Goal: Task Accomplishment & Management: Use online tool/utility

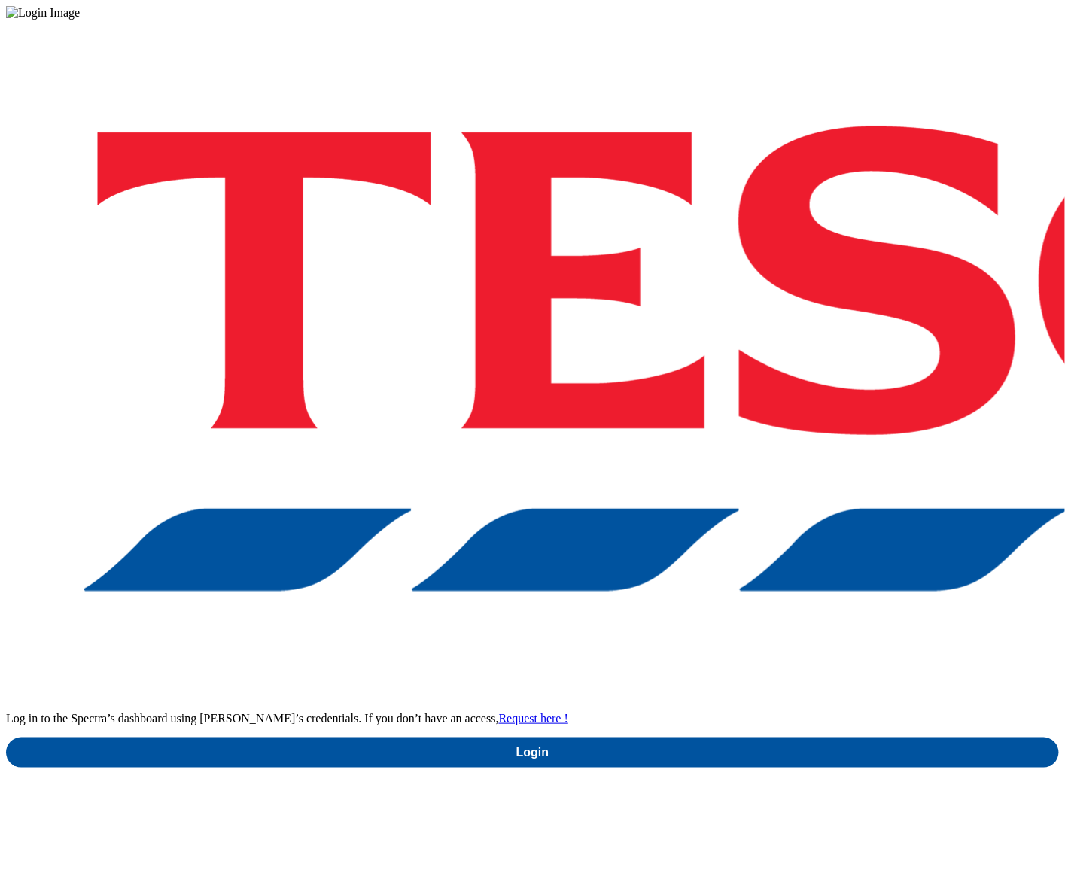
click at [766, 510] on div "Log in to the Spectra’s dashboard using [PERSON_NAME]’s credentials. If you don…" at bounding box center [532, 394] width 1053 height 748
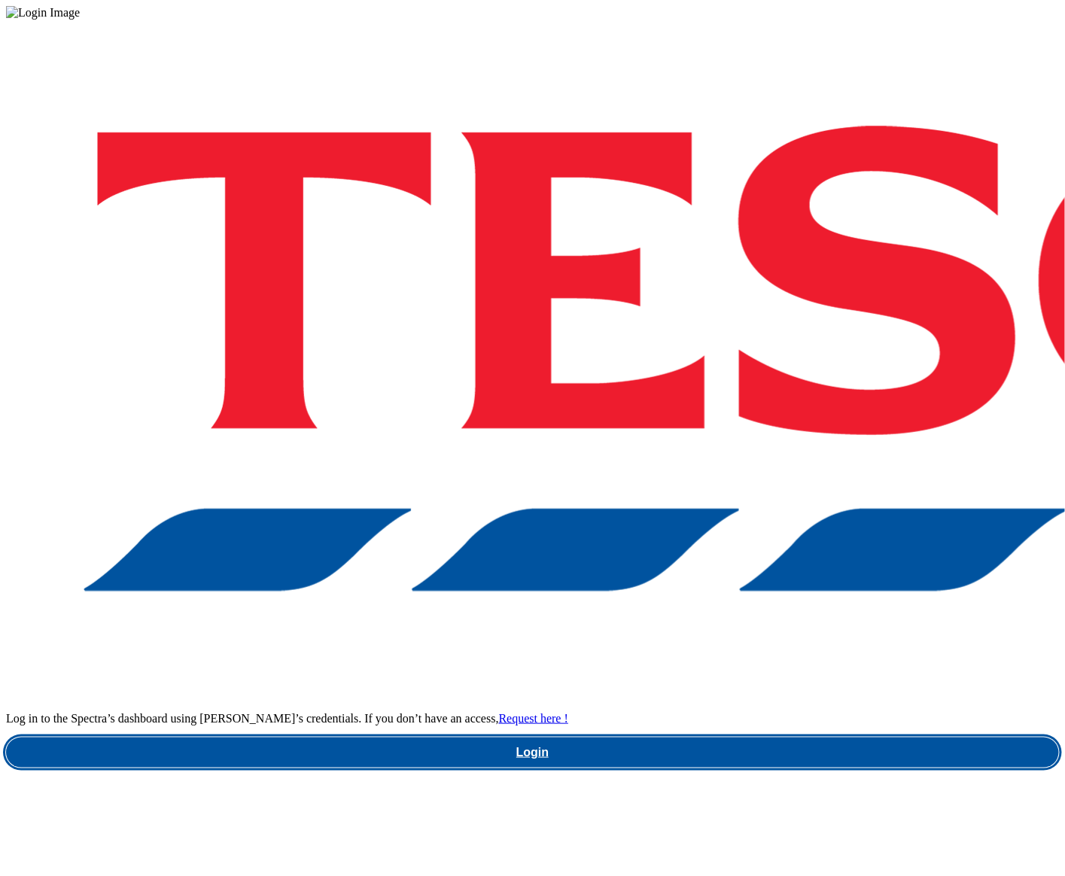
click at [768, 738] on link "Login" at bounding box center [532, 753] width 1053 height 30
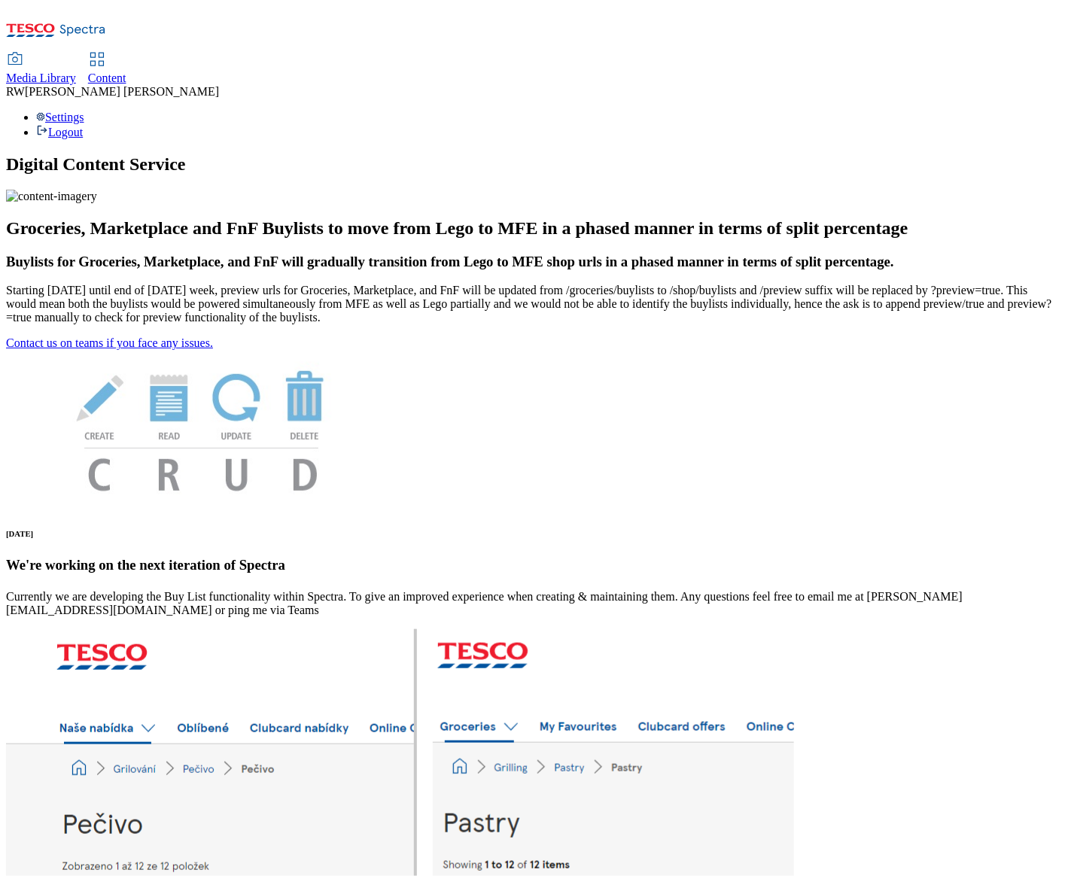
click at [126, 72] on div "Content" at bounding box center [107, 79] width 38 height 14
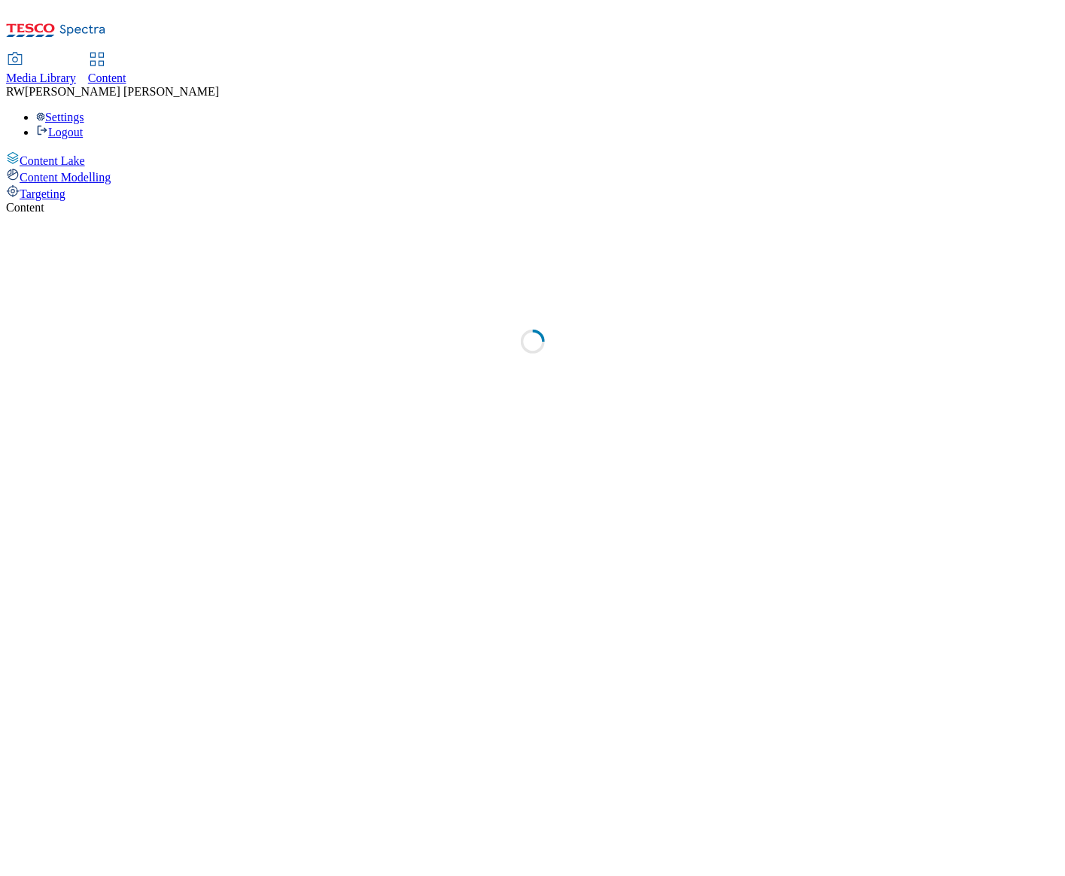
select select "ghs-[GEOGRAPHIC_DATA]"
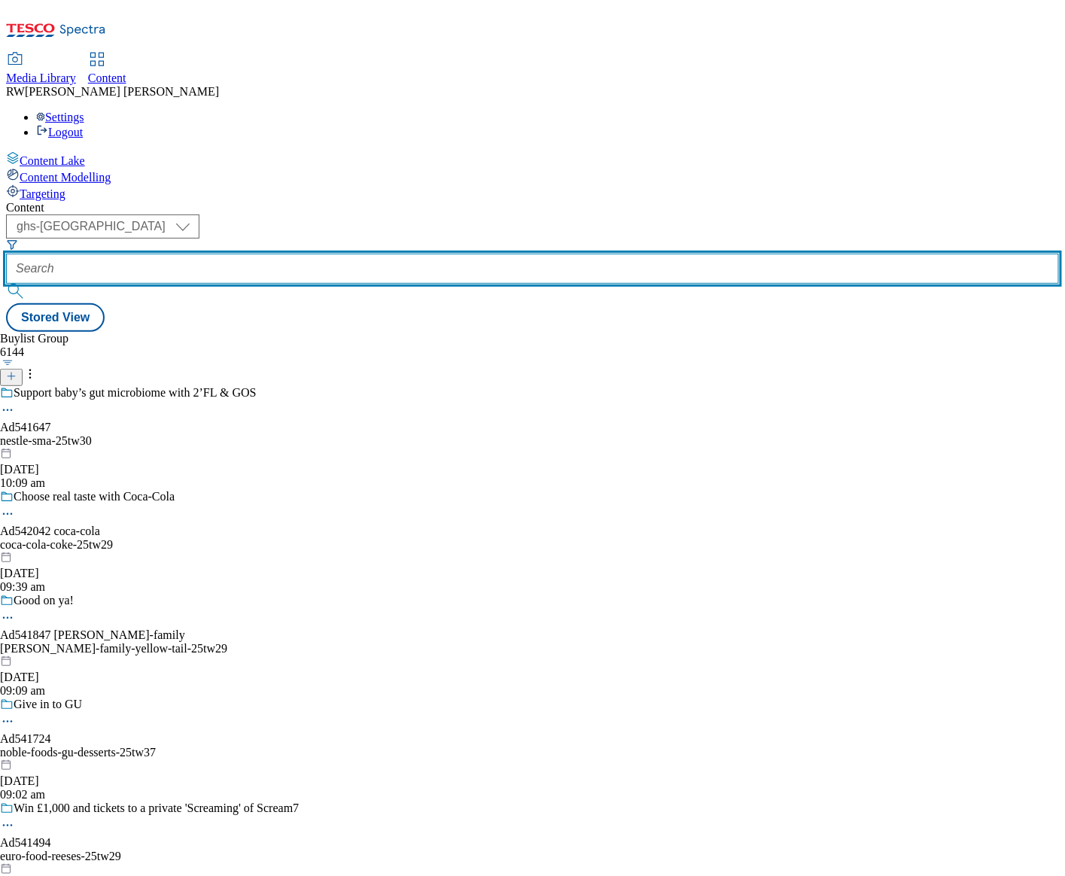
click at [341, 254] on input "text" at bounding box center [532, 269] width 1053 height 30
paste input "pizzaexpresspizzaexpress-bzp-5"
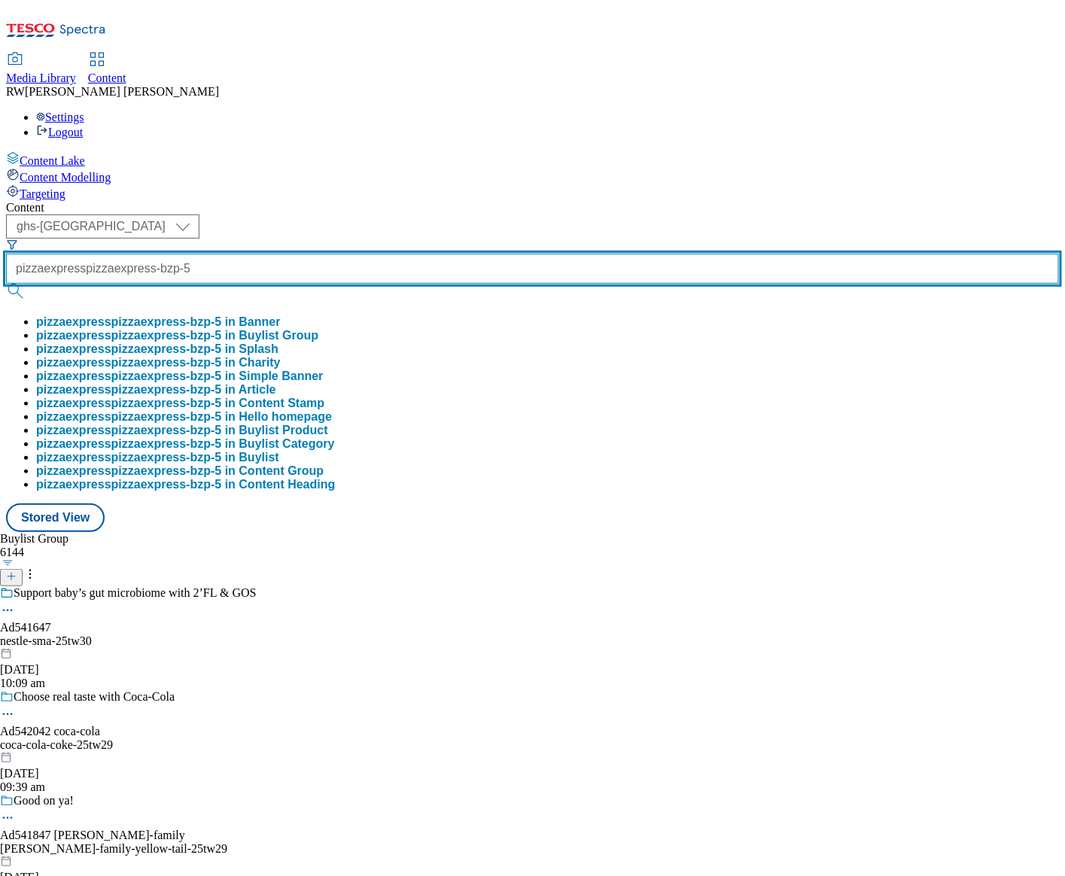
type input "pizzaexpresspizzaexpress-bzp-5"
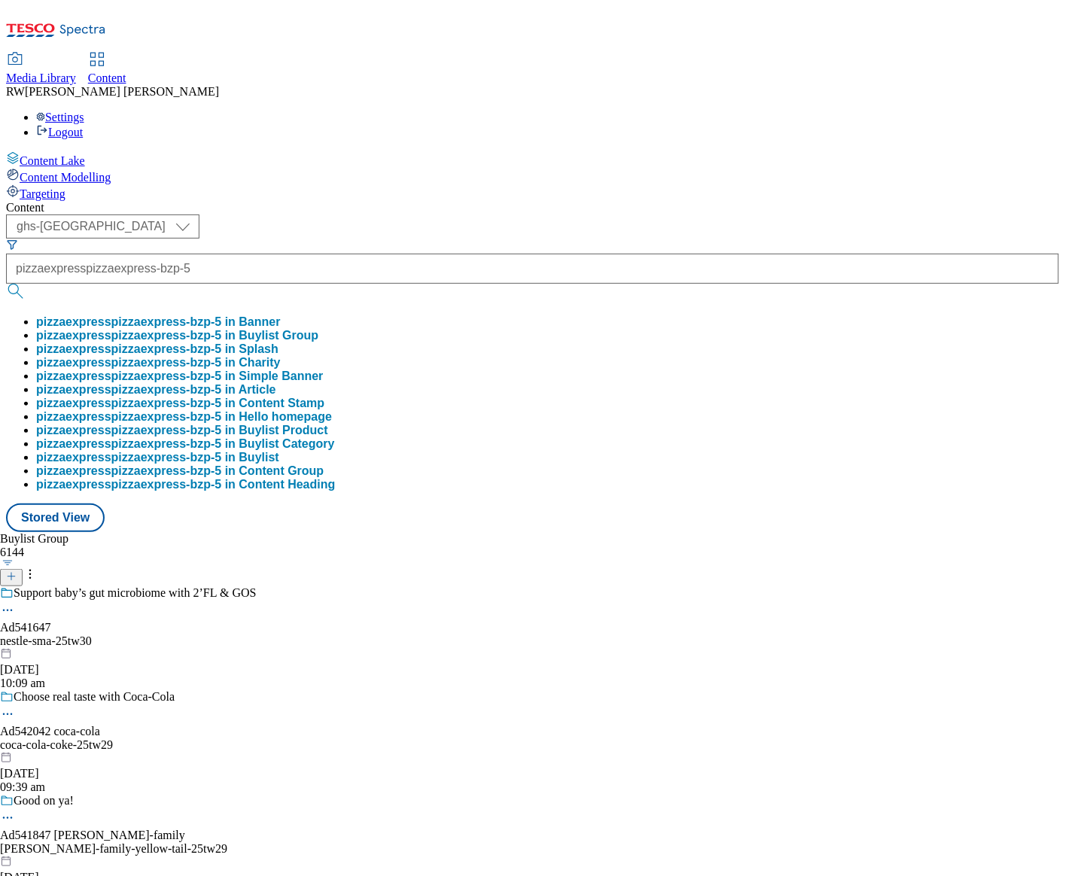
click at [281, 315] on button "pizzaexpresspizzaexpress-bzp-5 in Banner" at bounding box center [158, 322] width 245 height 14
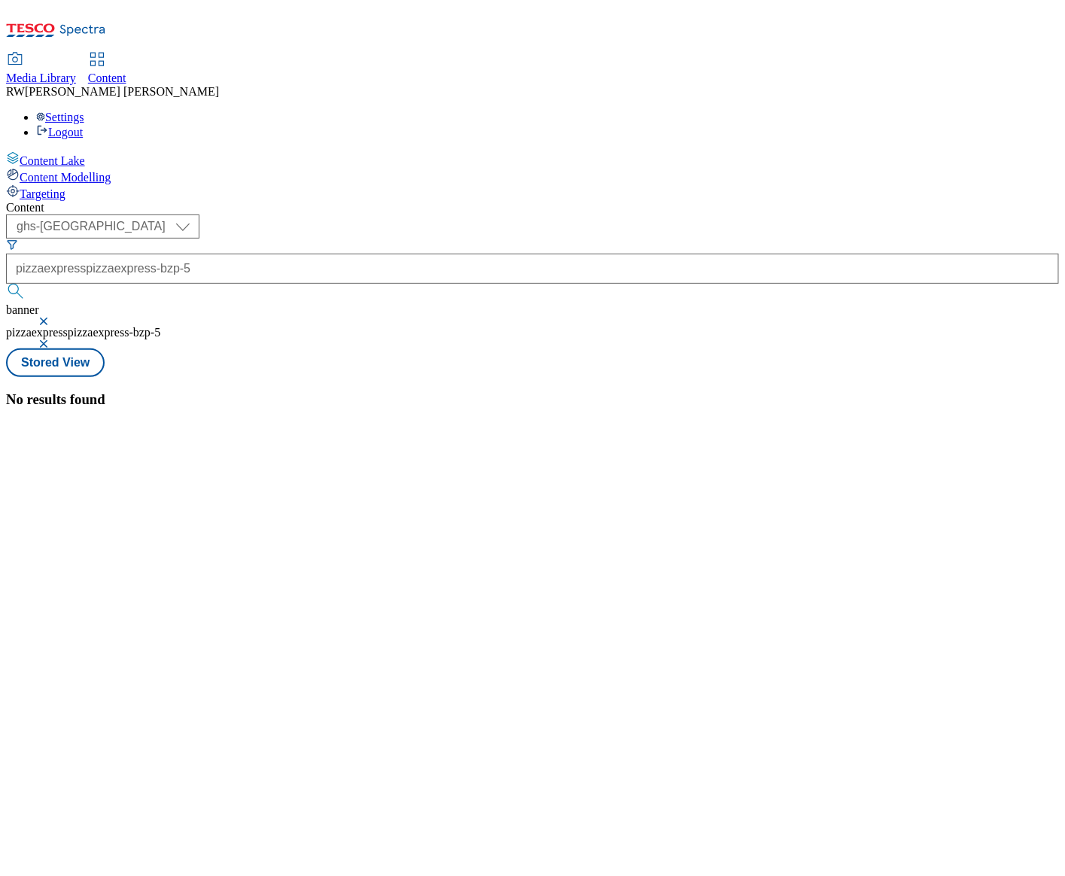
click at [53, 340] on button "button" at bounding box center [45, 344] width 15 height 9
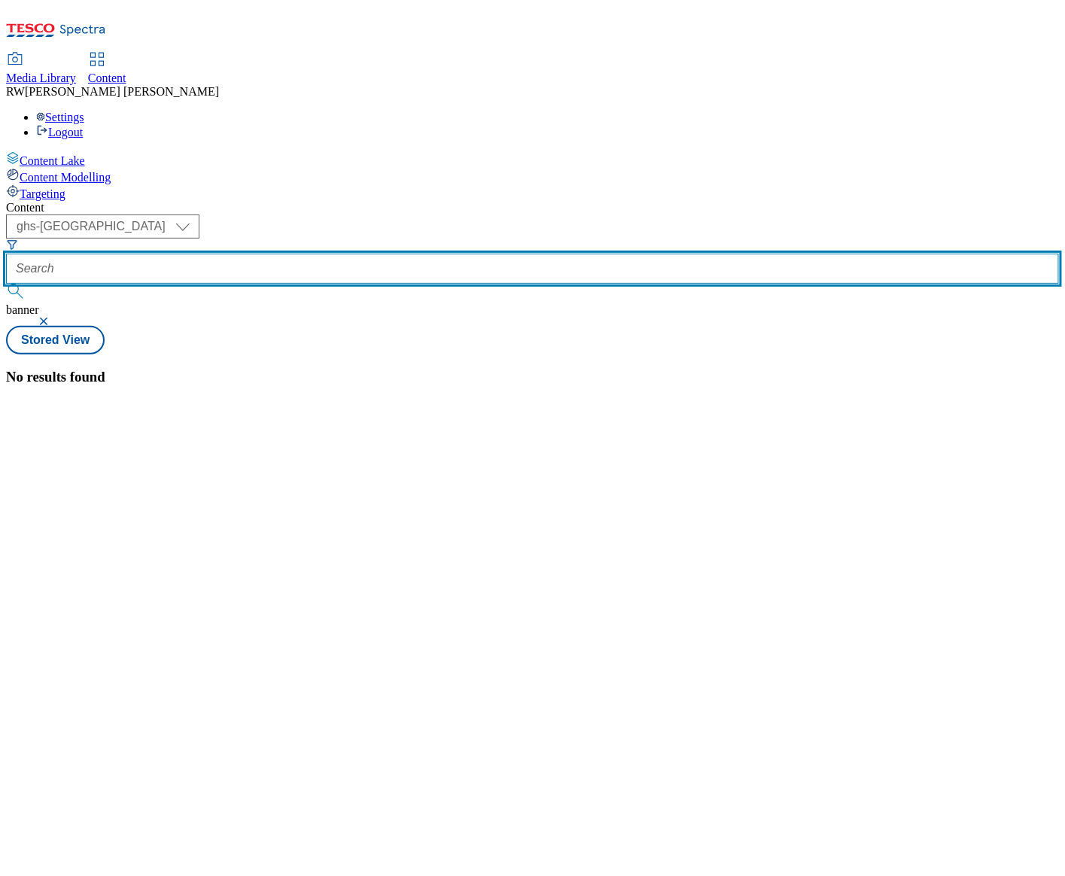
click at [402, 254] on input "text" at bounding box center [532, 269] width 1053 height 30
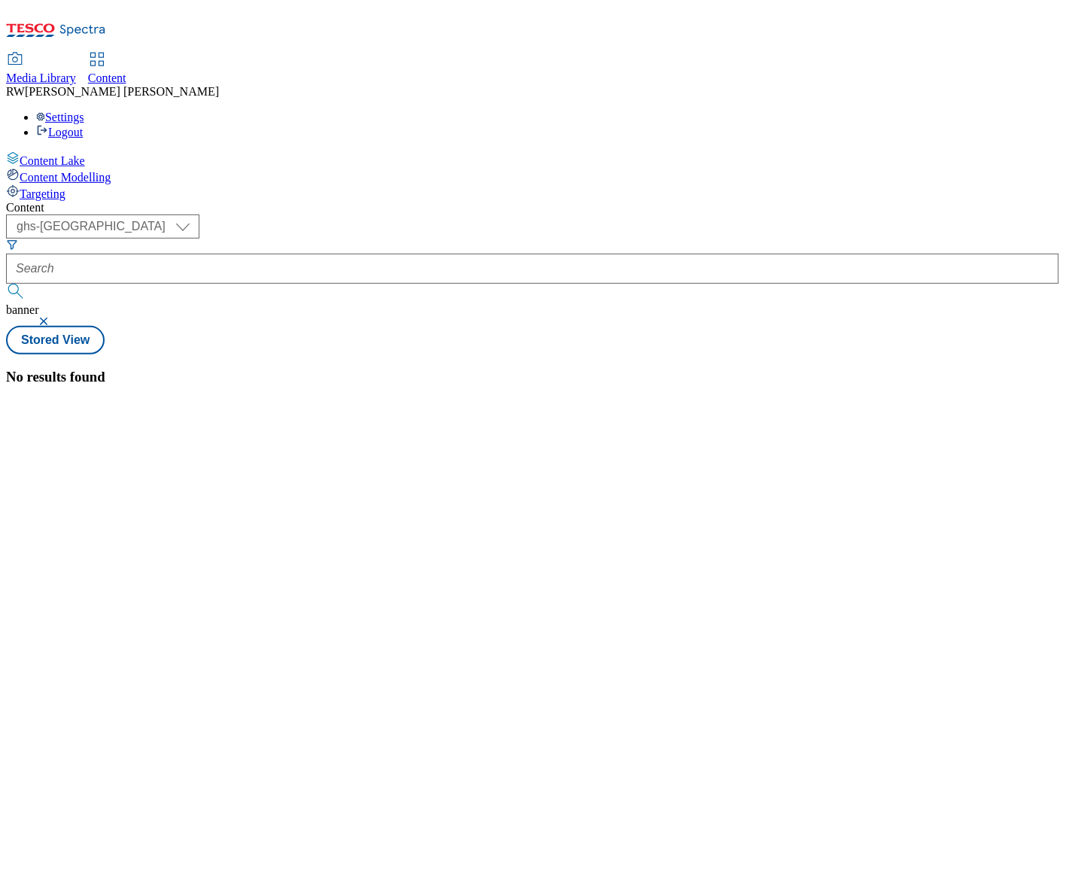
click at [53, 317] on button "button" at bounding box center [45, 321] width 15 height 9
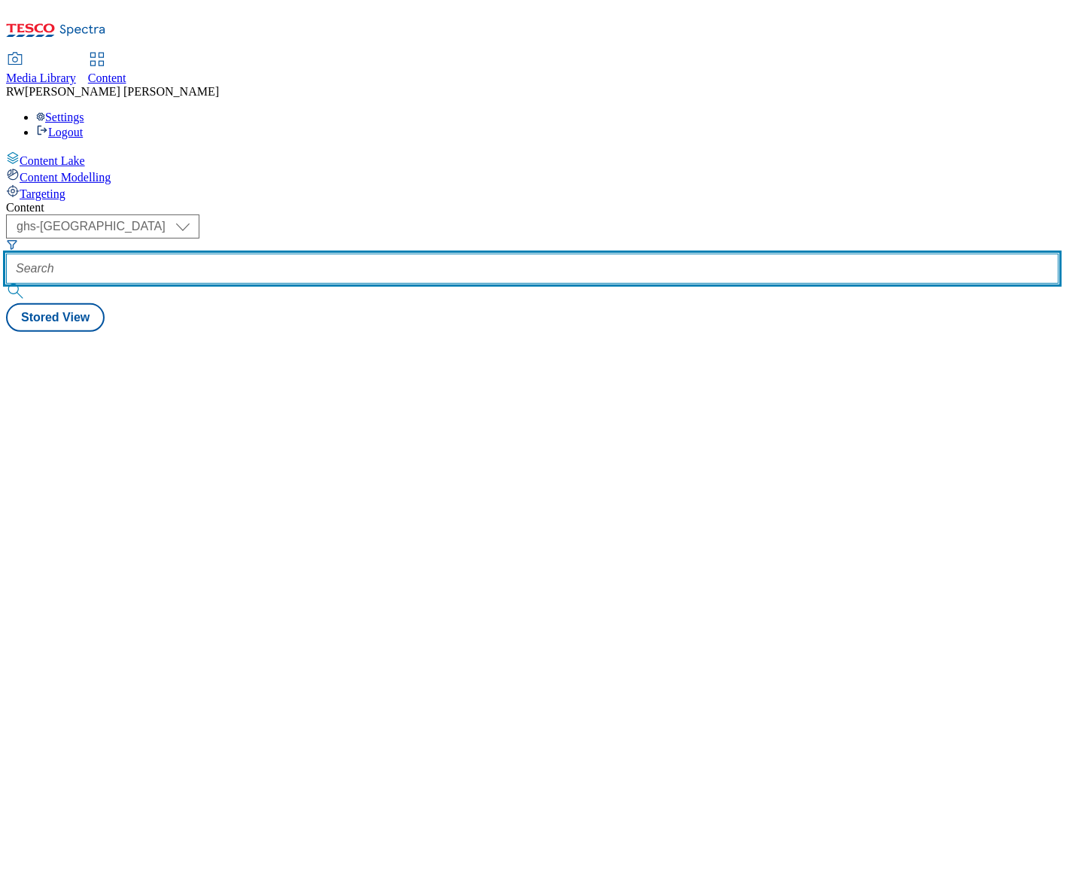
click at [358, 254] on input "text" at bounding box center [532, 269] width 1053 height 30
paste input "pizzaexpresspizzaexpress-bzp-5"
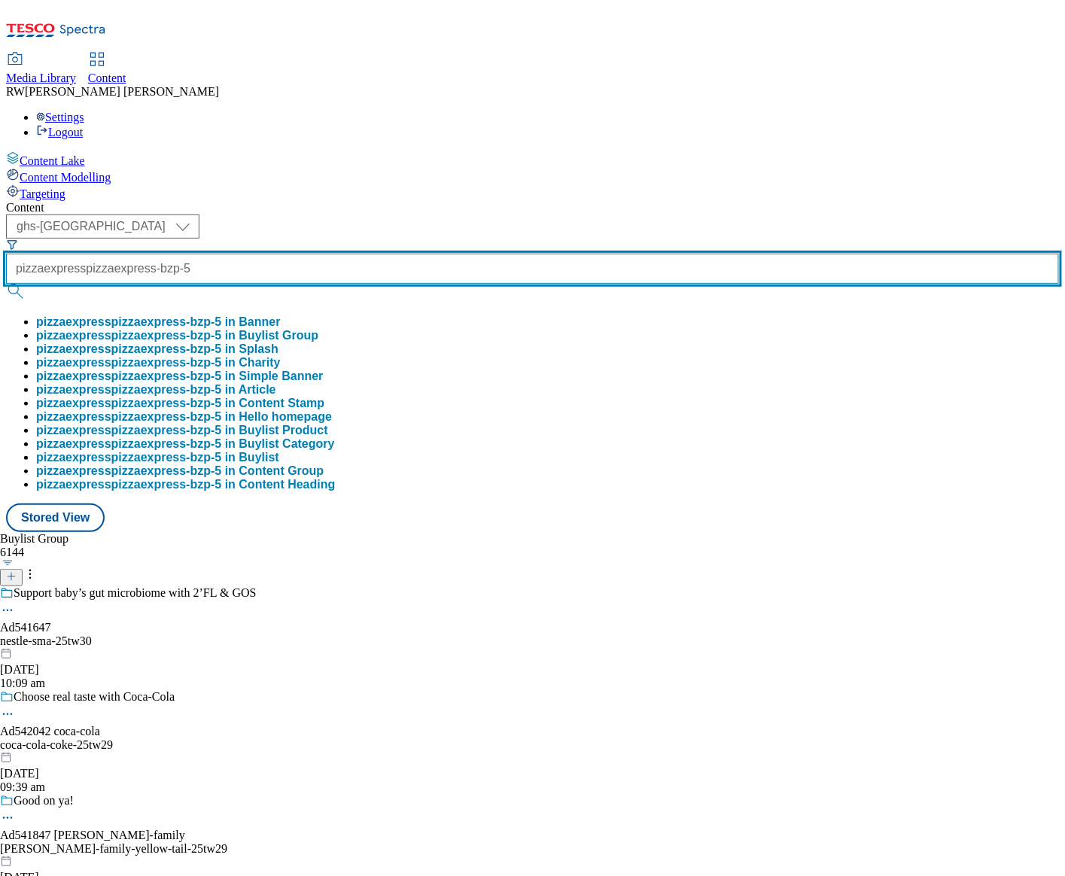
type input "pizzaexpresspizzaexpress-bzp-5"
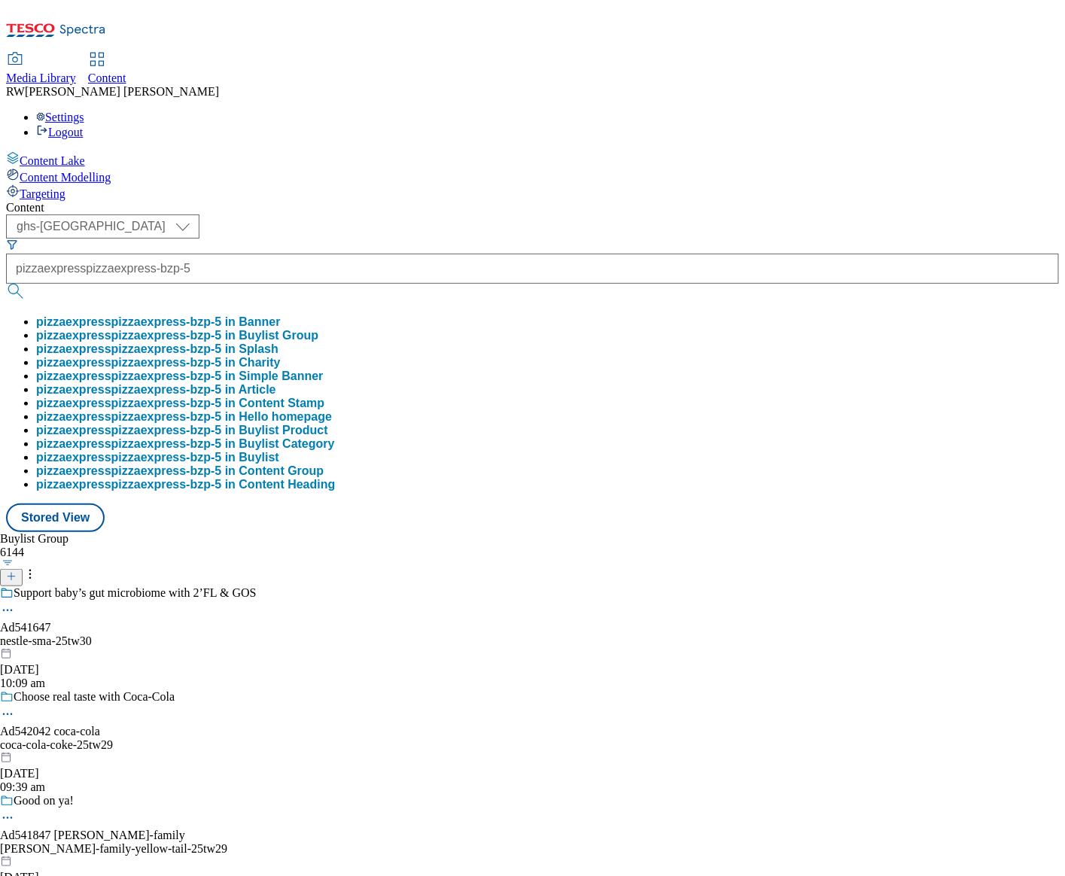
click at [318, 329] on button "pizzaexpresspizzaexpress-bzp-5 in Buylist Group" at bounding box center [177, 336] width 282 height 14
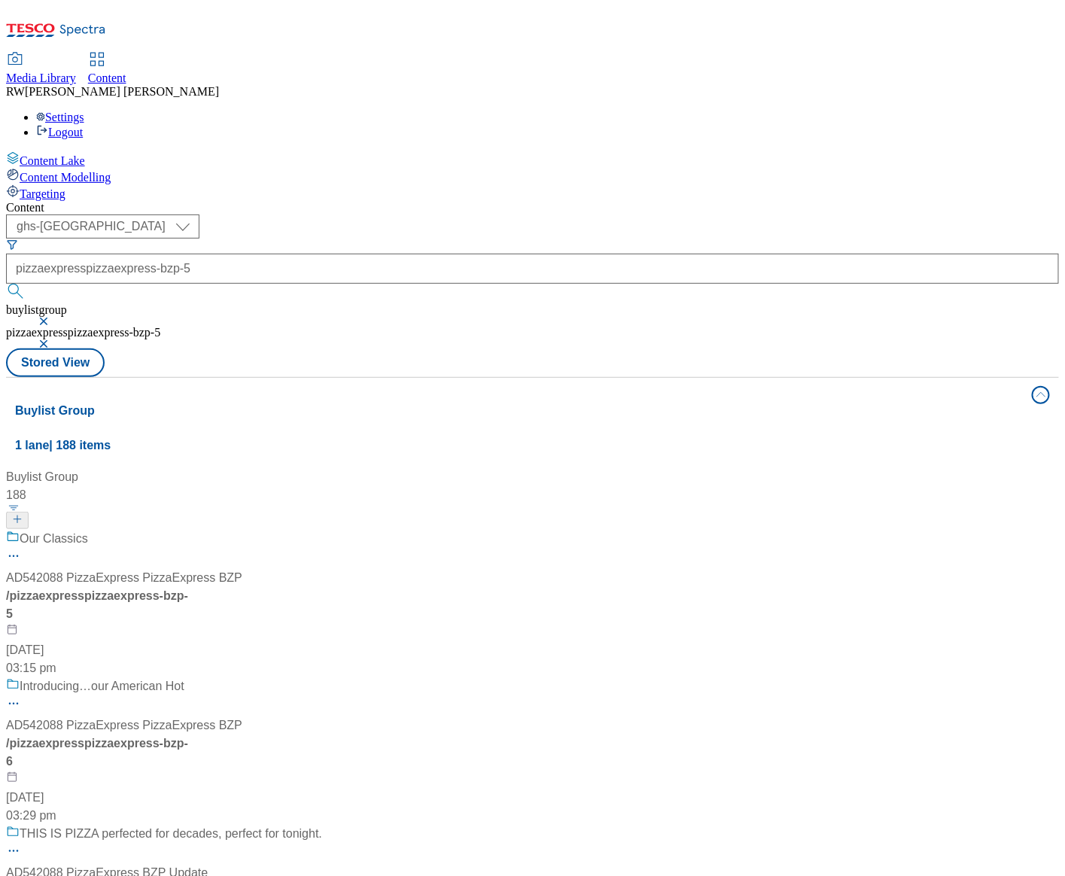
click at [322, 587] on div "/ pizzaexpresspizzaexpress-bzp-5" at bounding box center [164, 605] width 316 height 36
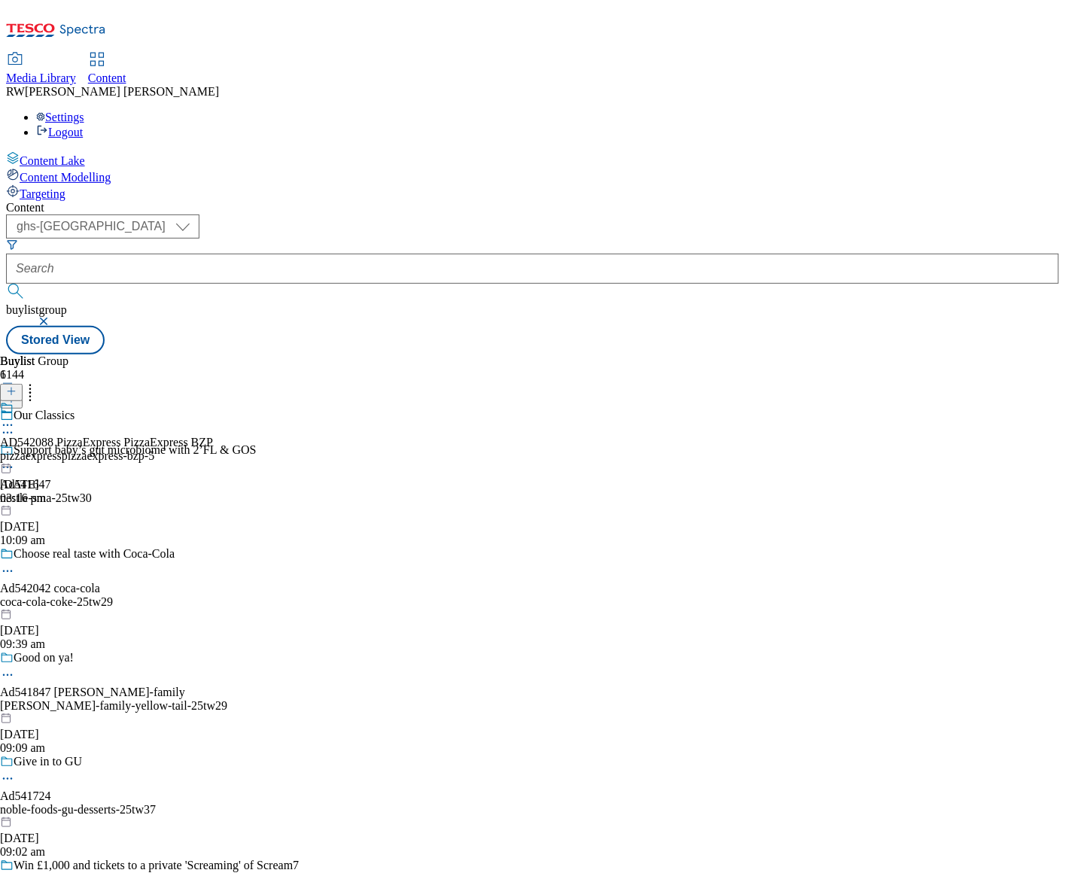
click at [213, 449] on div "pizzaexpresspizzaexpress-bzp-5" at bounding box center [106, 456] width 213 height 14
click at [15, 452] on icon at bounding box center [7, 459] width 15 height 15
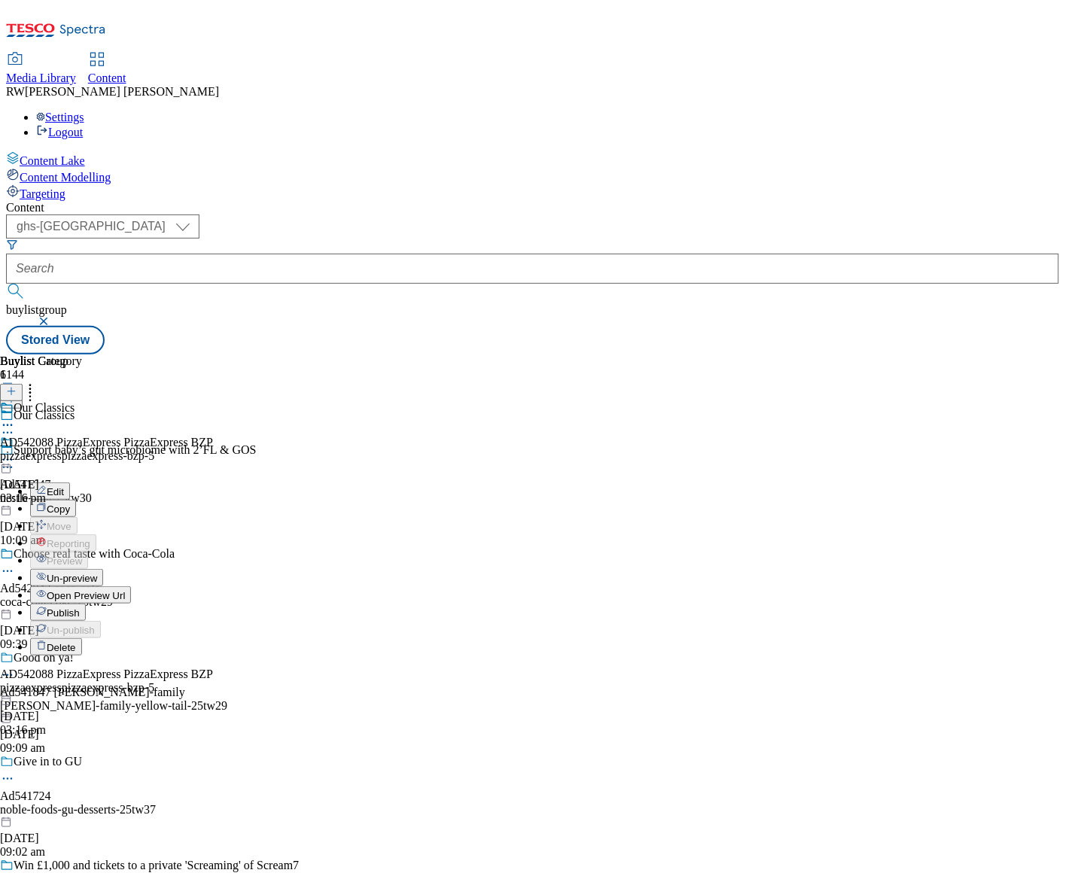
click at [80, 607] on span "Publish" at bounding box center [63, 612] width 33 height 11
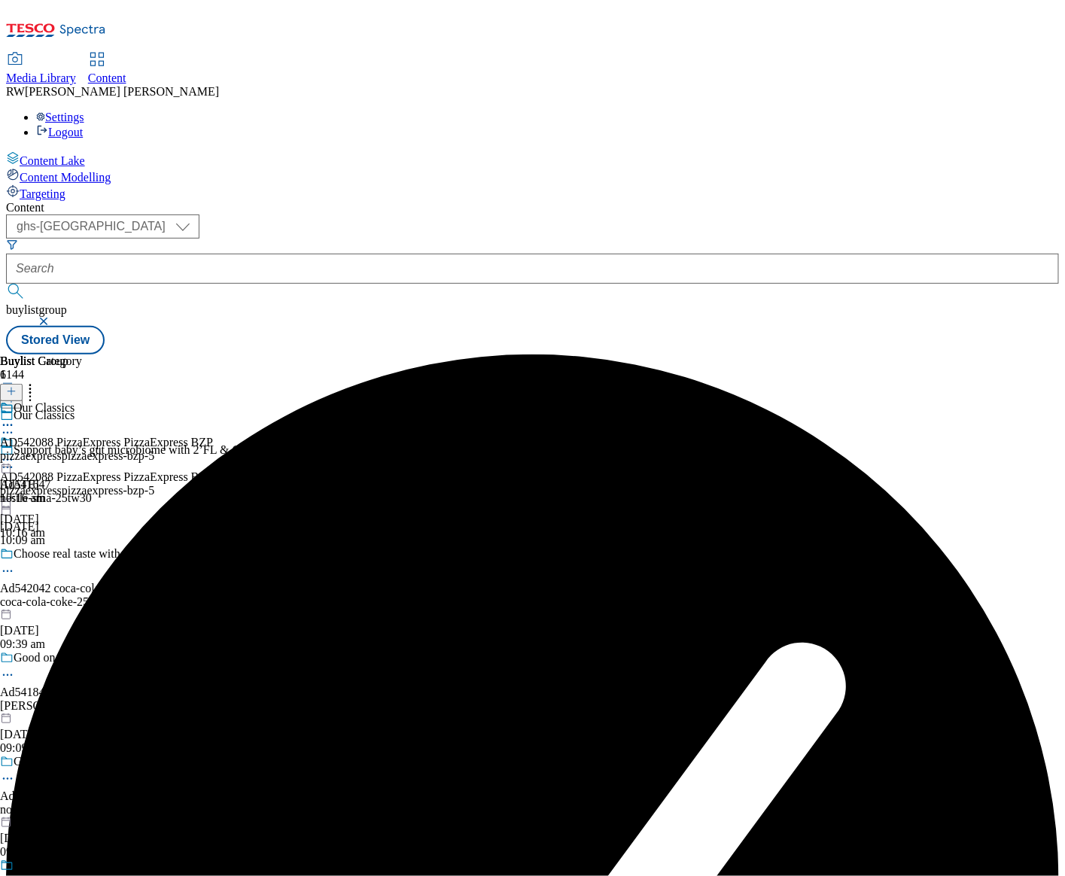
click at [15, 452] on icon at bounding box center [7, 459] width 15 height 15
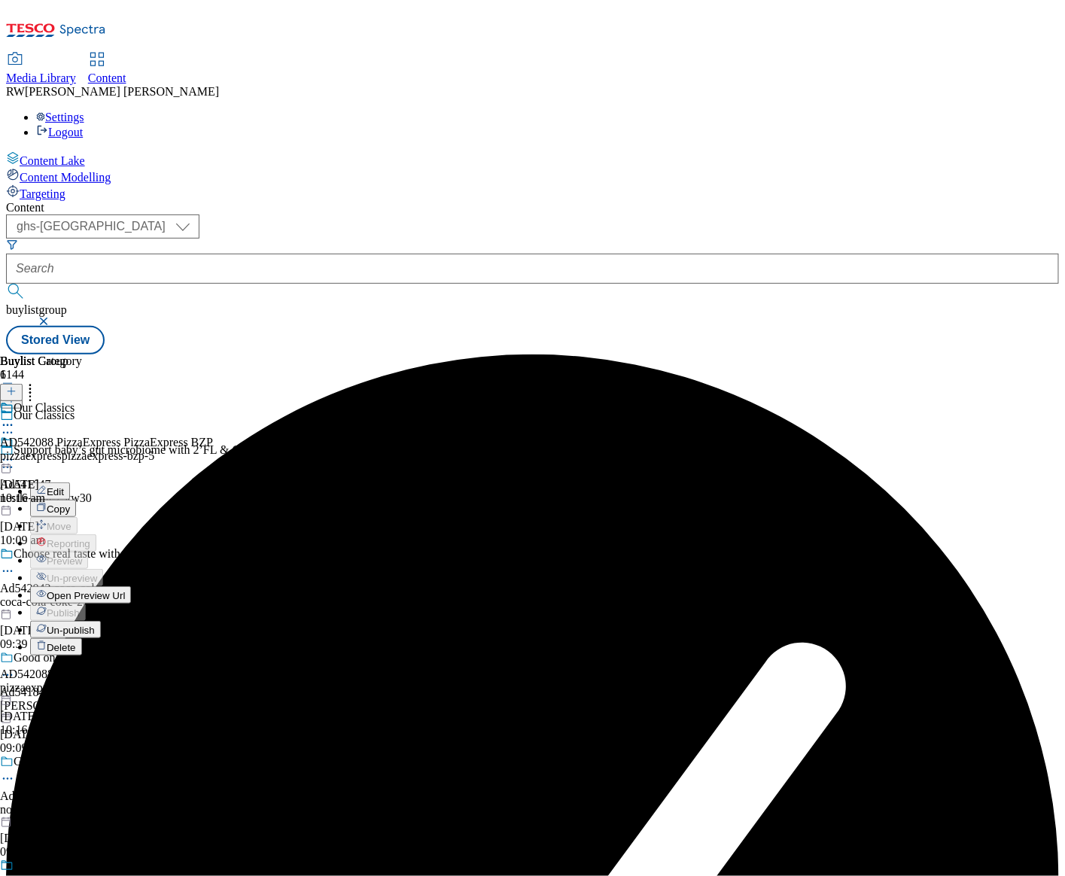
click at [125, 590] on span "Open Preview Url" at bounding box center [86, 595] width 78 height 11
